Goal: Information Seeking & Learning: Learn about a topic

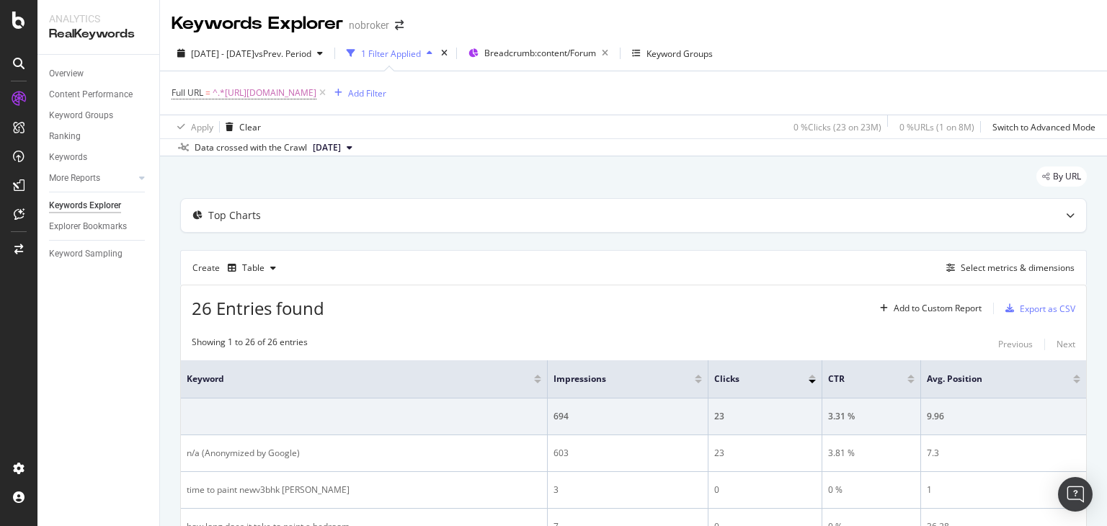
click at [453, 168] on div "By URL" at bounding box center [633, 182] width 907 height 32
click at [61, 71] on div "Overview" at bounding box center [66, 73] width 35 height 15
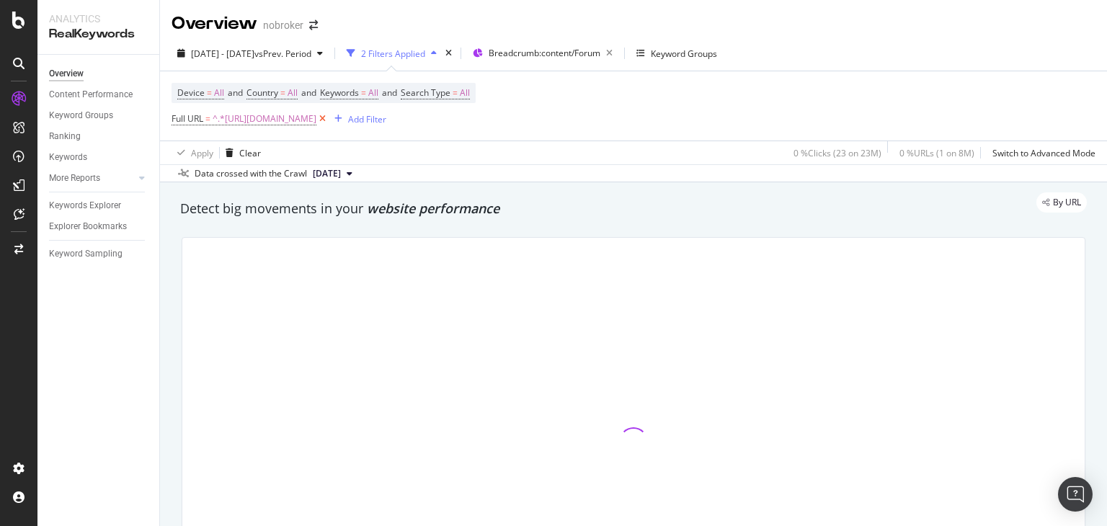
click at [329, 122] on icon at bounding box center [322, 119] width 12 height 14
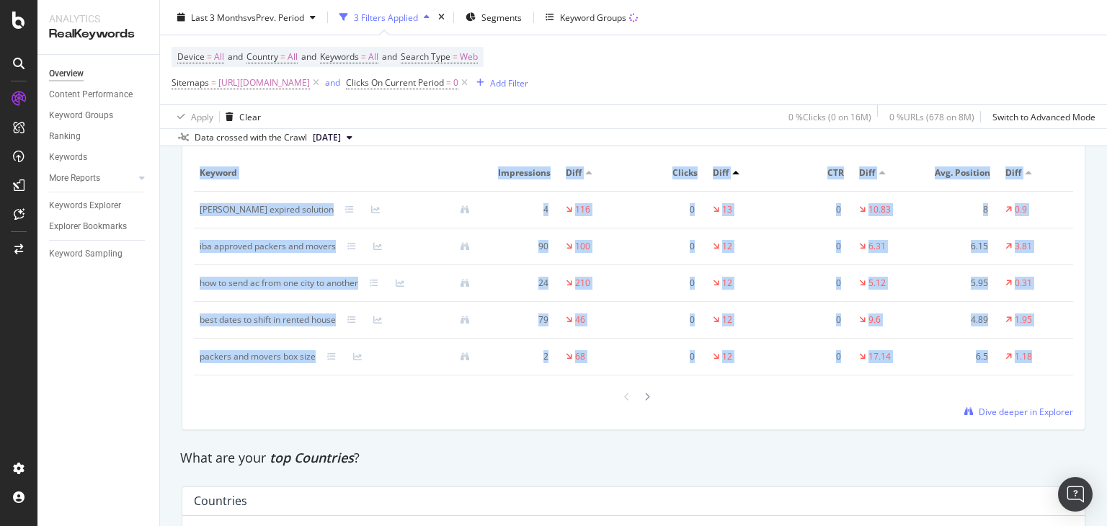
drag, startPoint x: 1106, startPoint y: 345, endPoint x: 1103, endPoint y: 371, distance: 26.2
click at [1103, 371] on div "Overview nobroker Last 3 Months vs Prev. Period 3 Filters Applied Segments Keyw…" at bounding box center [633, 263] width 947 height 526
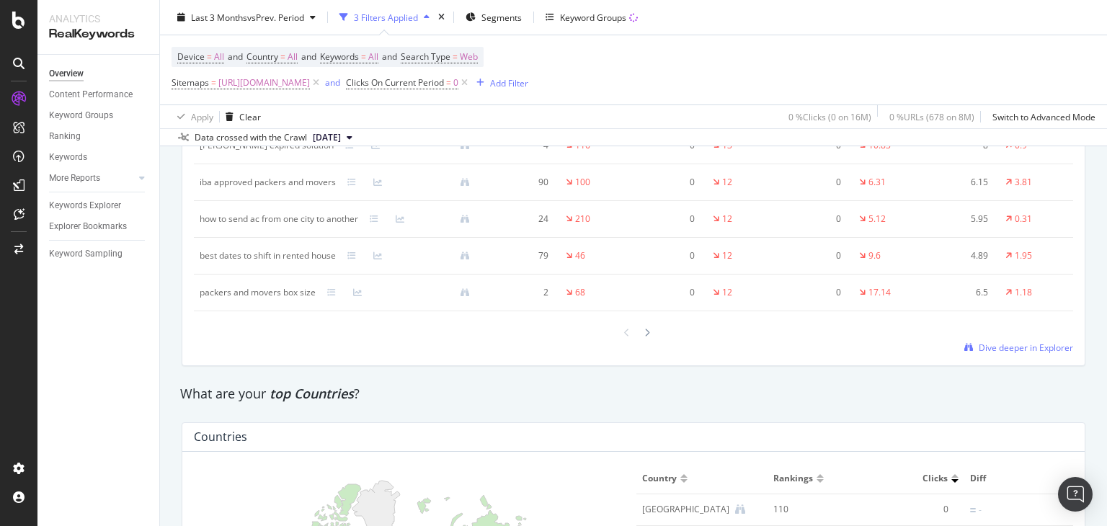
click at [1006, 357] on div "Keyword Smart Keyword Keyword Group Full URL seo Level 1 Add a Dimension Keywor…" at bounding box center [633, 202] width 902 height 325
click at [996, 352] on div "Keyword Smart Keyword Keyword Group Full URL seo Level 1 Add a Dimension Keywor…" at bounding box center [633, 202] width 902 height 325
click at [985, 350] on span "Dive deeper in Explorer" at bounding box center [1026, 348] width 94 height 12
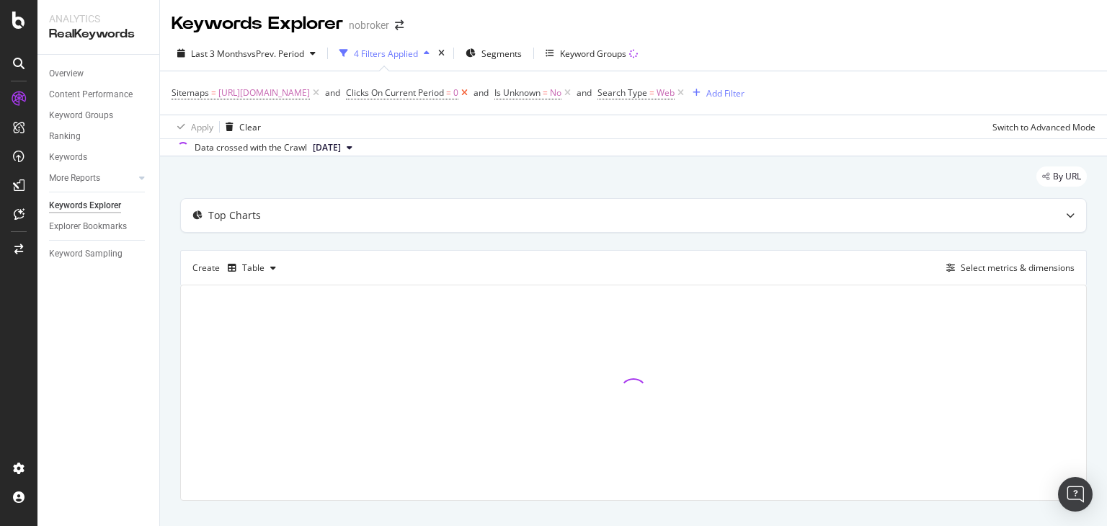
click at [471, 93] on icon at bounding box center [464, 93] width 12 height 14
click at [425, 94] on icon at bounding box center [419, 93] width 12 height 14
click at [435, 94] on icon at bounding box center [429, 93] width 12 height 14
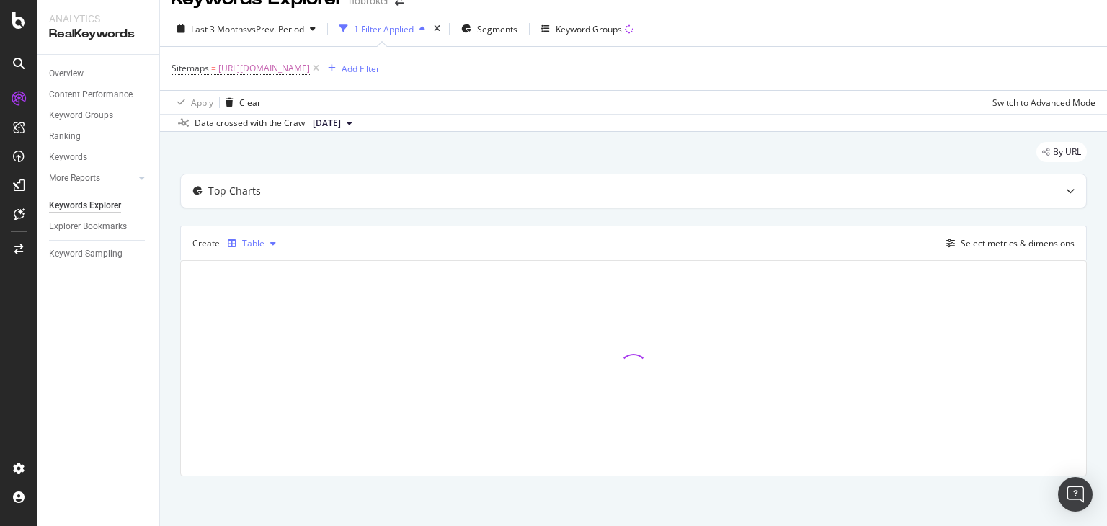
click at [259, 244] on div "Table" at bounding box center [253, 243] width 22 height 9
click at [262, 287] on div "Trend" at bounding box center [269, 290] width 24 height 12
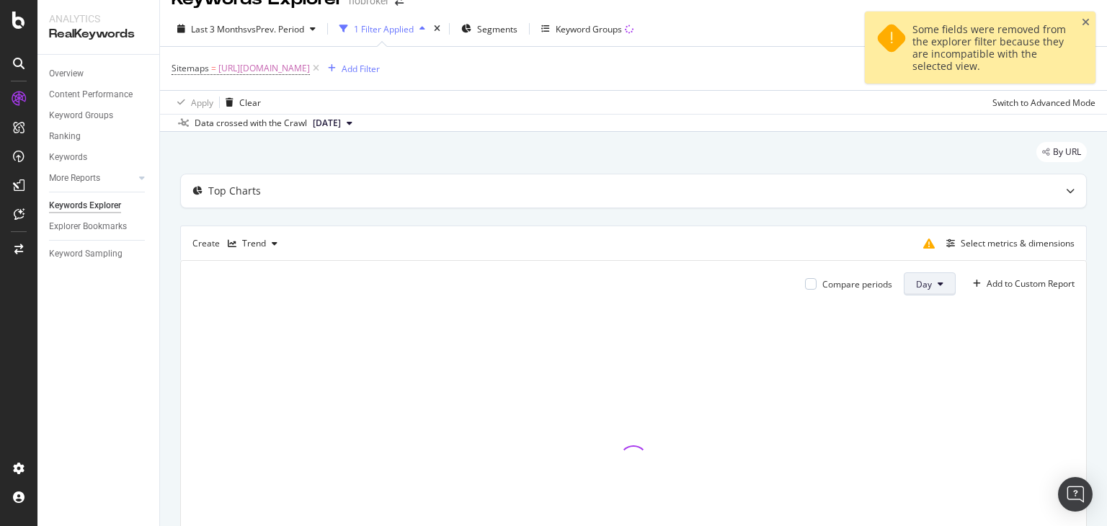
click at [916, 282] on span "Day" at bounding box center [924, 284] width 16 height 12
click at [918, 365] on span "Month" at bounding box center [918, 364] width 26 height 13
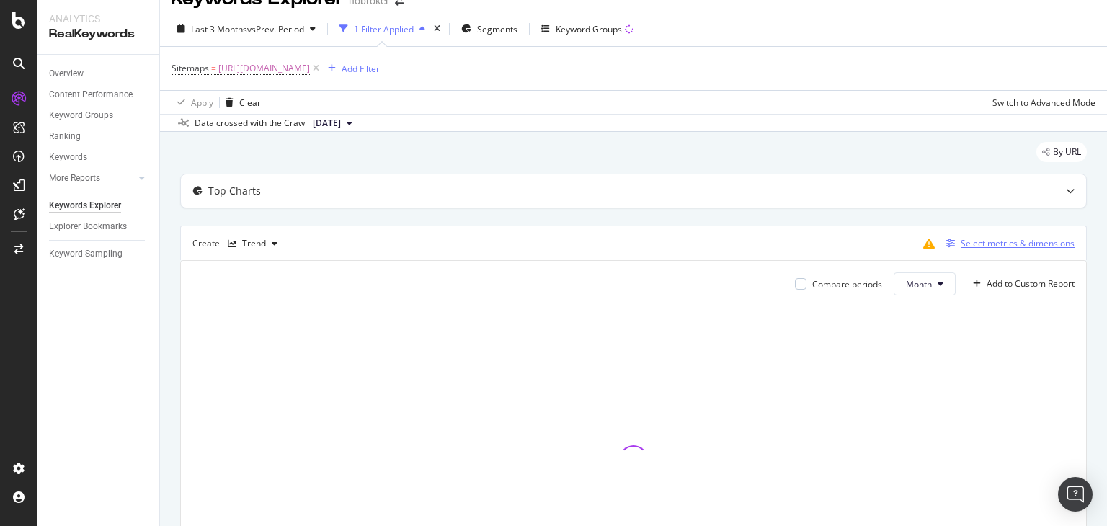
click at [988, 245] on div "Select metrics & dimensions" at bounding box center [1018, 243] width 114 height 12
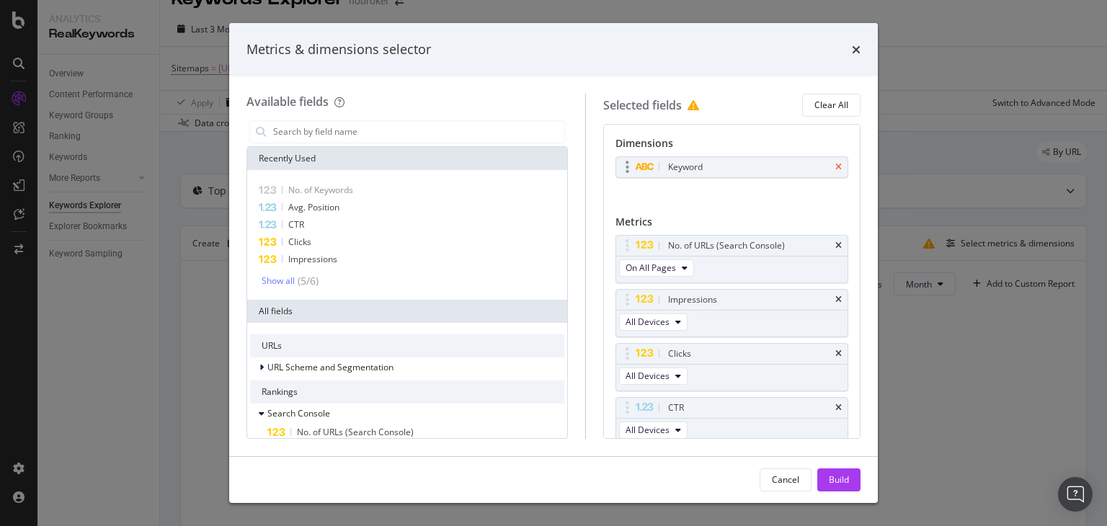
click at [835, 170] on icon "times" at bounding box center [838, 167] width 6 height 9
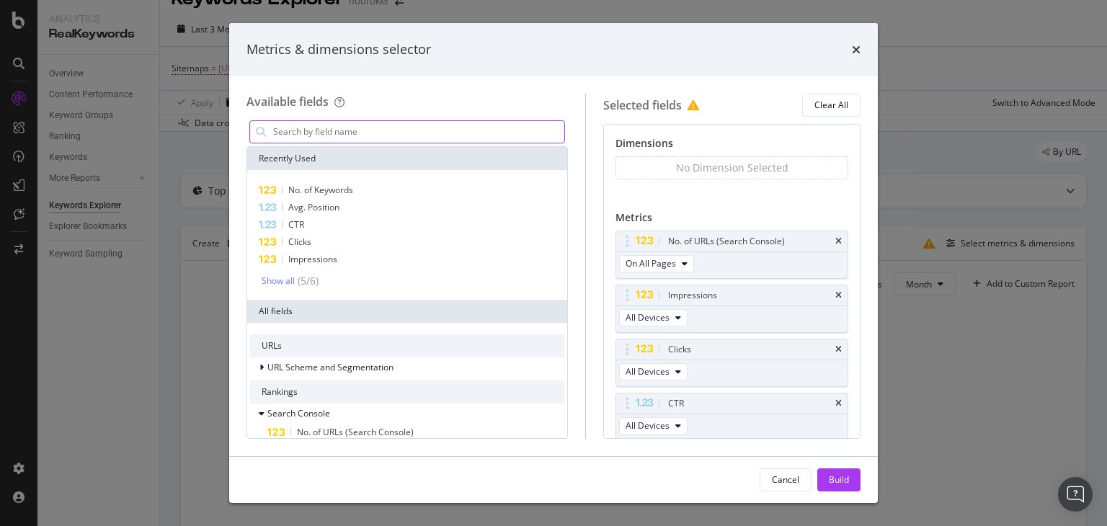
click at [451, 141] on input "modal" at bounding box center [418, 132] width 293 height 22
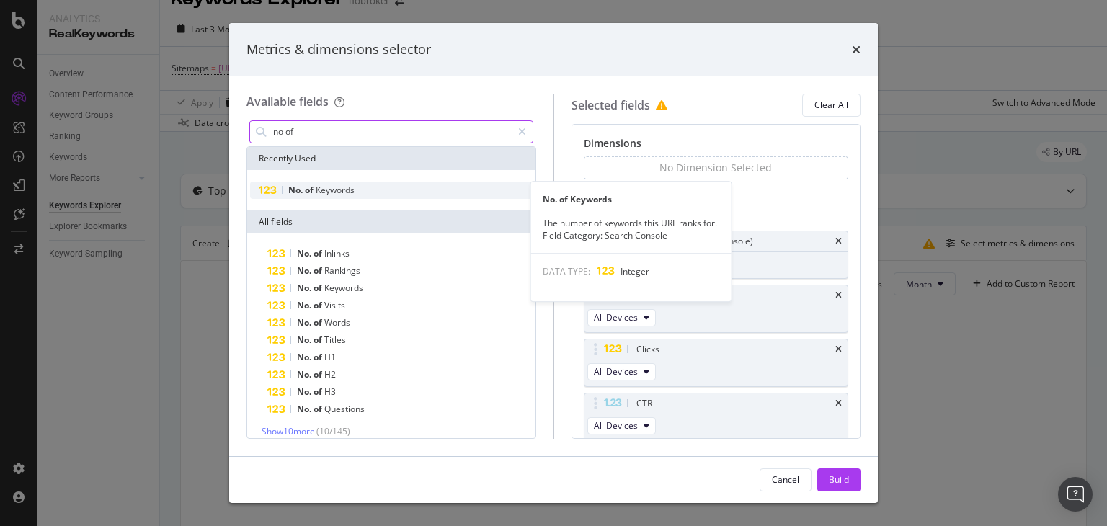
type input "no of"
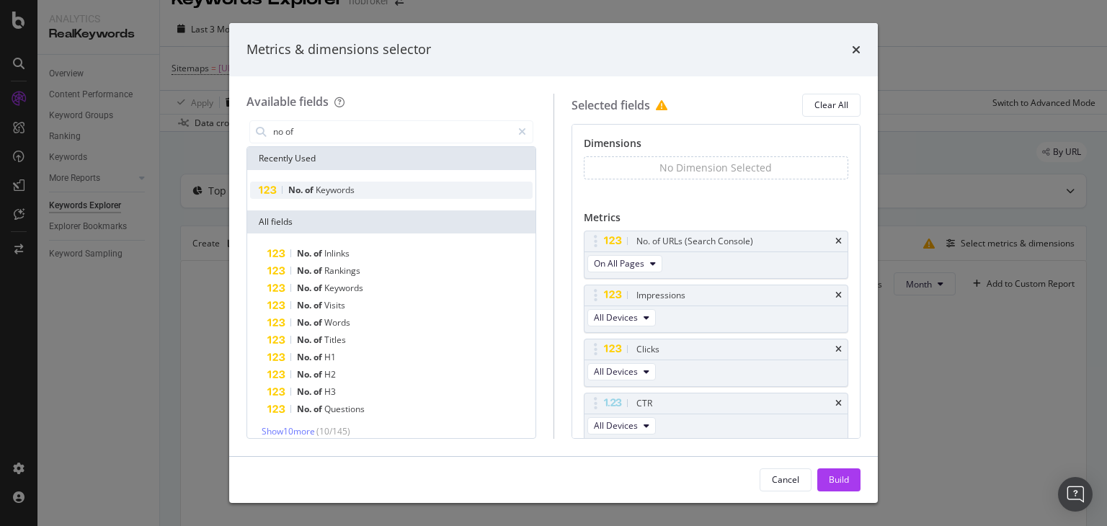
click at [308, 188] on span "of" at bounding box center [310, 190] width 11 height 12
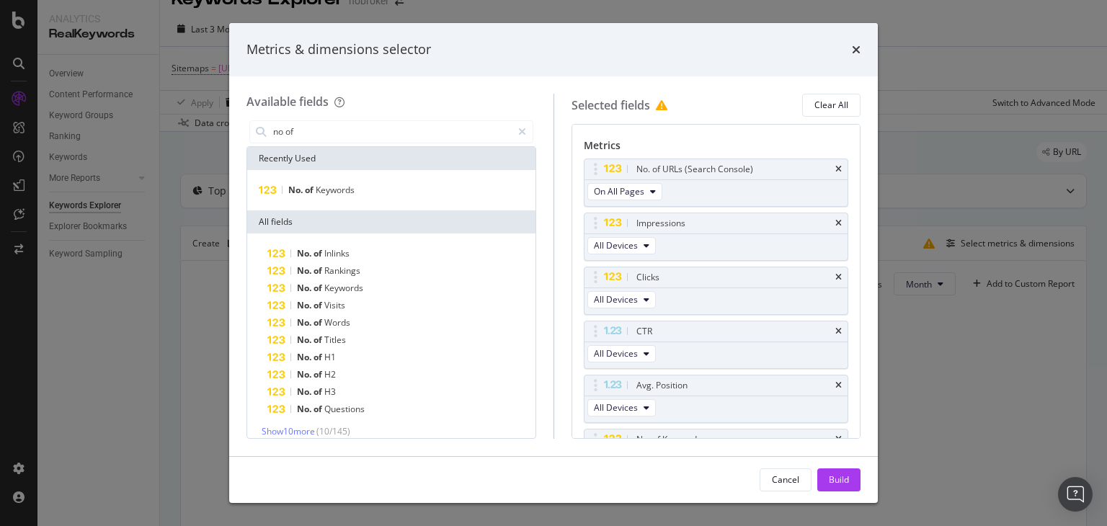
scroll to position [69, 0]
click at [835, 171] on icon "times" at bounding box center [838, 172] width 6 height 9
click at [845, 476] on div "Build" at bounding box center [839, 480] width 20 height 12
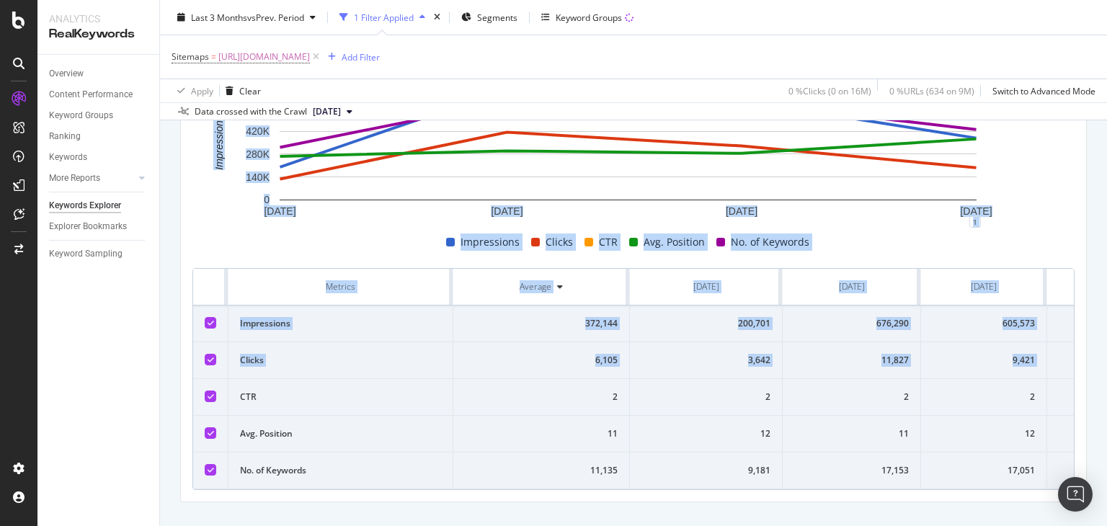
scroll to position [289, 0]
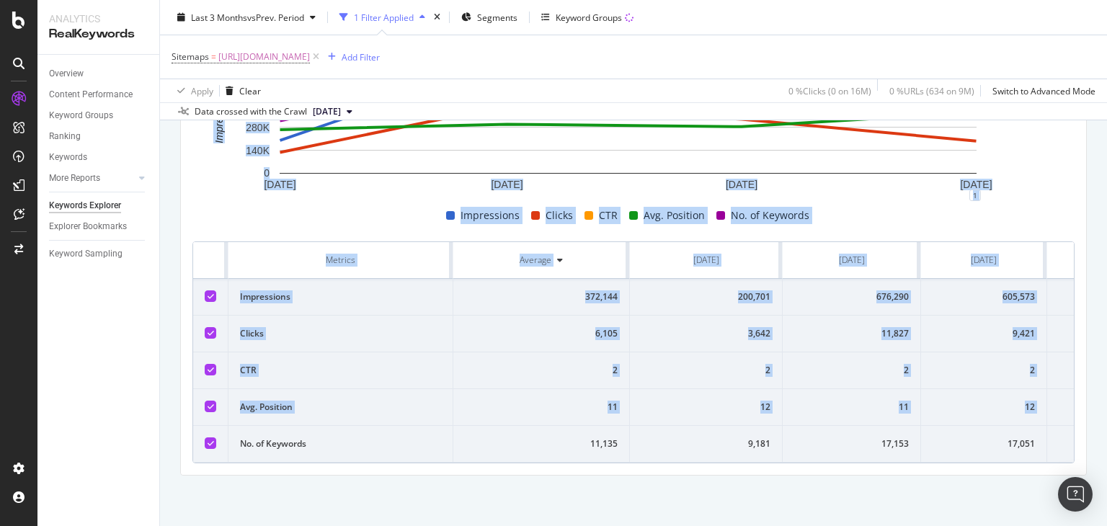
drag, startPoint x: 1106, startPoint y: 233, endPoint x: 1106, endPoint y: 410, distance: 177.3
click at [1106, 410] on div "Keywords Explorer nobroker Last 3 Months vs Prev. Period 1 Filter Applied Segme…" at bounding box center [633, 263] width 947 height 526
click at [407, 523] on div "By URL Top Charts Create Trend Select metrics & dimensions Compare periods Mont…" at bounding box center [633, 201] width 947 height 650
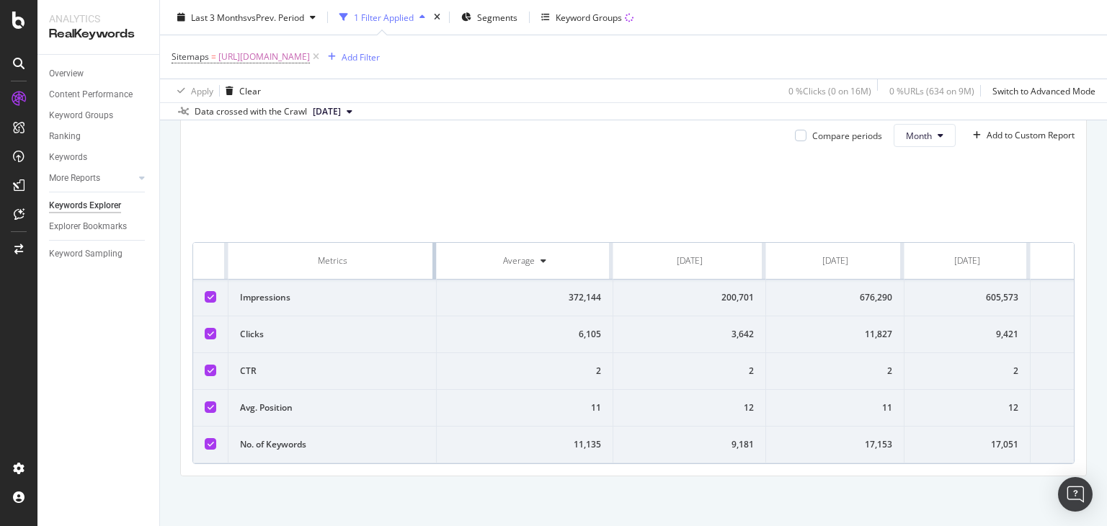
drag, startPoint x: 450, startPoint y: 249, endPoint x: 329, endPoint y: 263, distance: 122.6
click at [329, 263] on th "Metrics" at bounding box center [332, 261] width 208 height 37
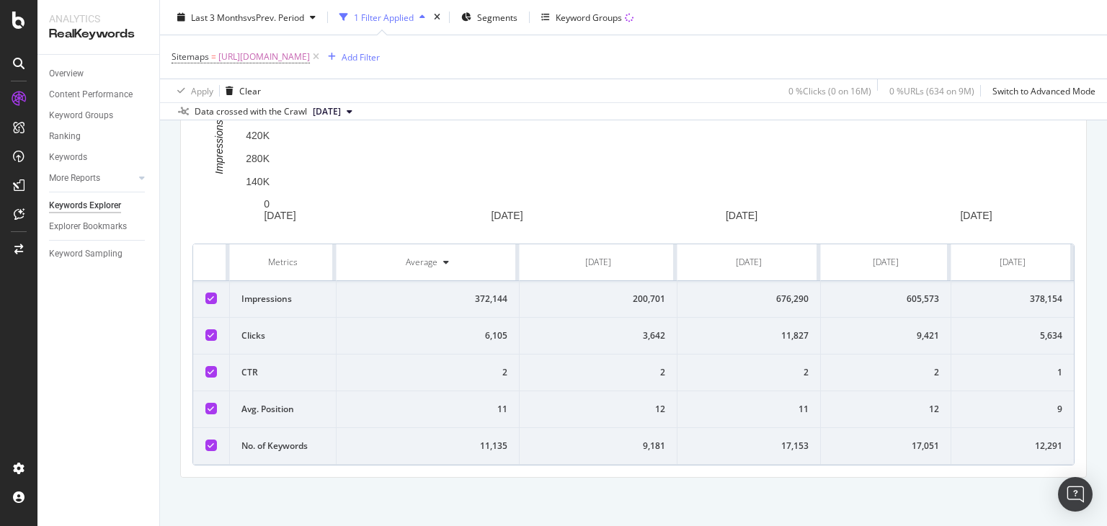
scroll to position [278, 0]
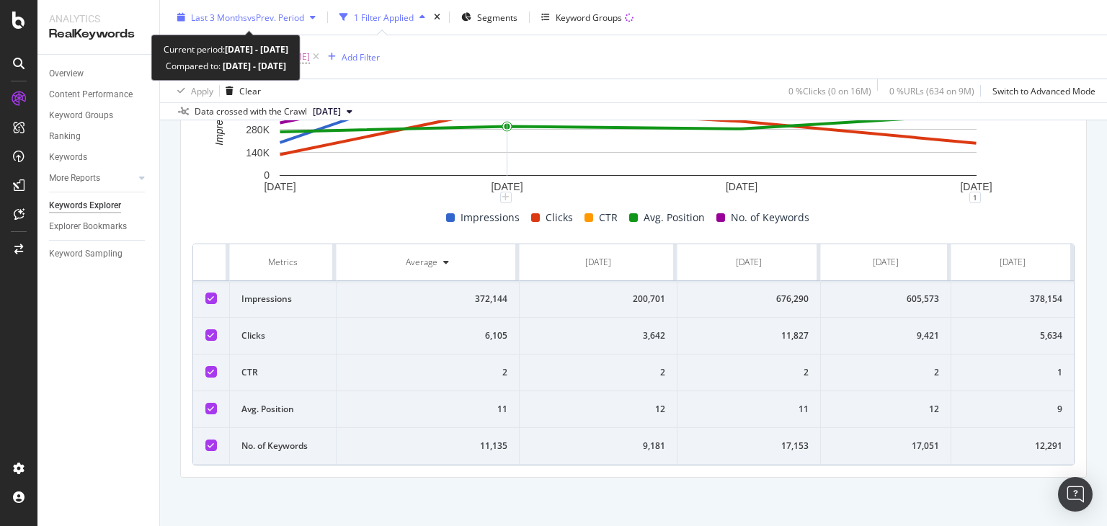
click at [281, 9] on div "Last 3 Months vs Prev. Period" at bounding box center [247, 17] width 150 height 22
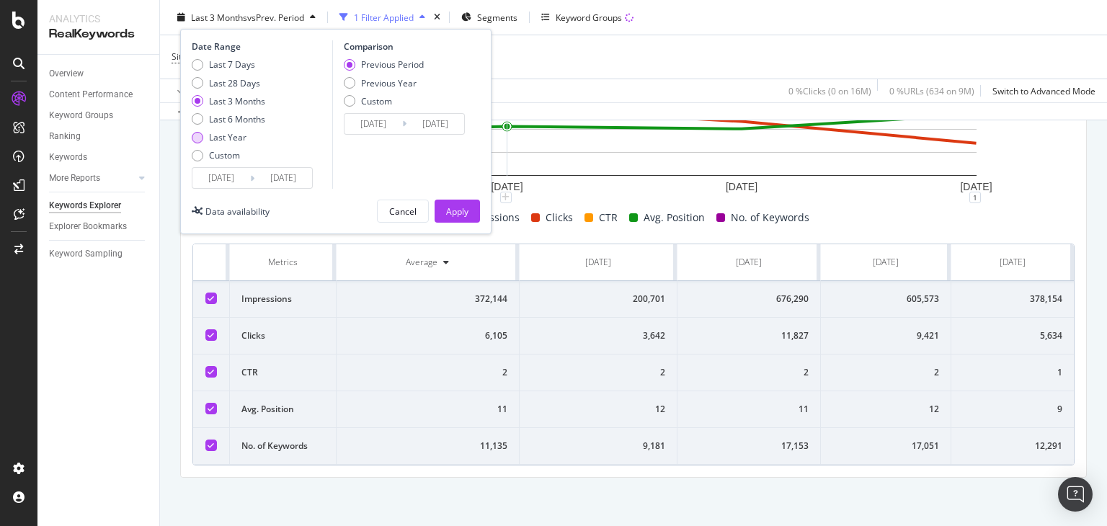
click at [235, 135] on div "Last Year" at bounding box center [227, 137] width 37 height 12
type input "[DATE]"
click at [456, 209] on div "Apply" at bounding box center [457, 211] width 22 height 12
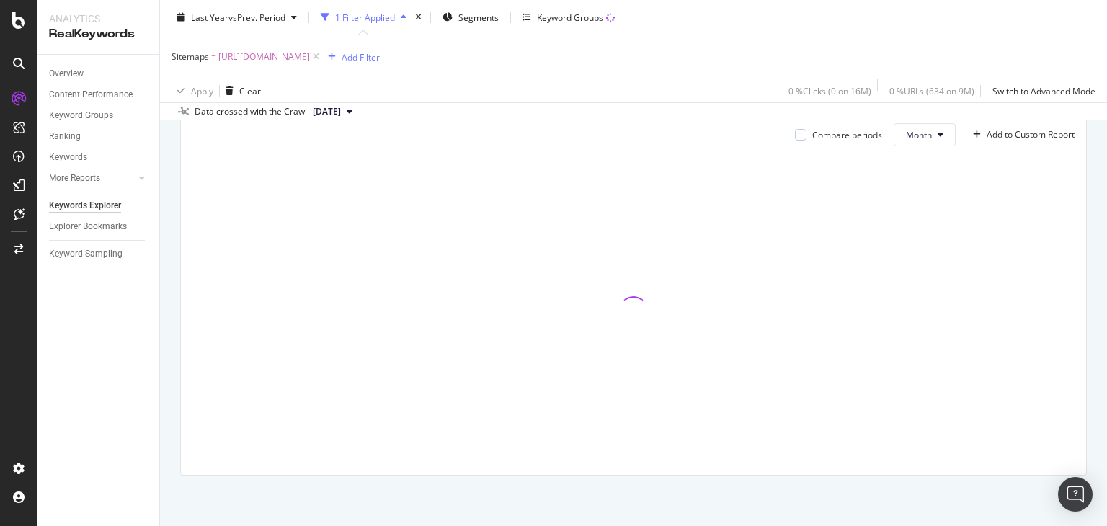
scroll to position [173, 0]
